Goal: Navigation & Orientation: Find specific page/section

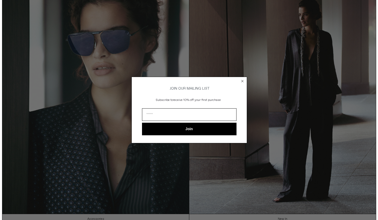
scroll to position [44, 0]
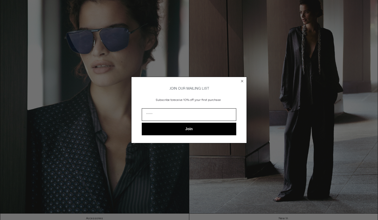
click at [242, 81] on circle "Close dialog" at bounding box center [242, 81] width 5 height 5
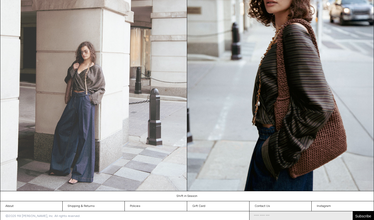
scroll to position [536, 0]
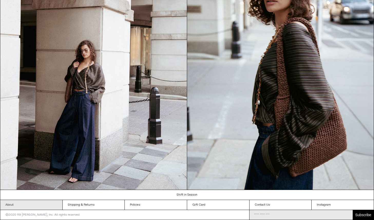
click at [14, 204] on link "About" at bounding box center [31, 205] width 62 height 10
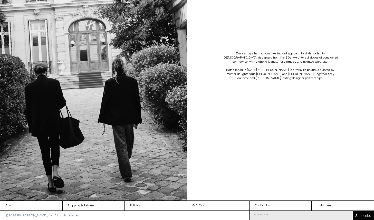
scroll to position [99, 0]
